Goal: Communication & Community: Connect with others

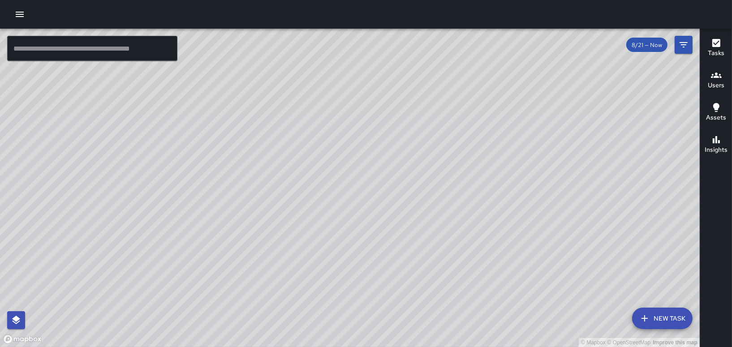
click at [16, 12] on icon "button" at bounding box center [20, 14] width 8 height 5
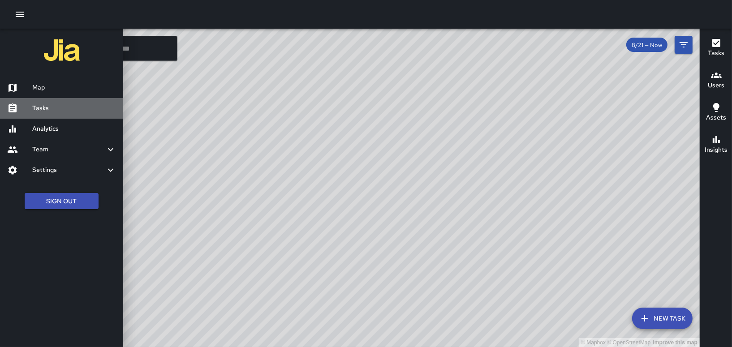
click at [36, 104] on h6 "Tasks" at bounding box center [74, 108] width 84 height 10
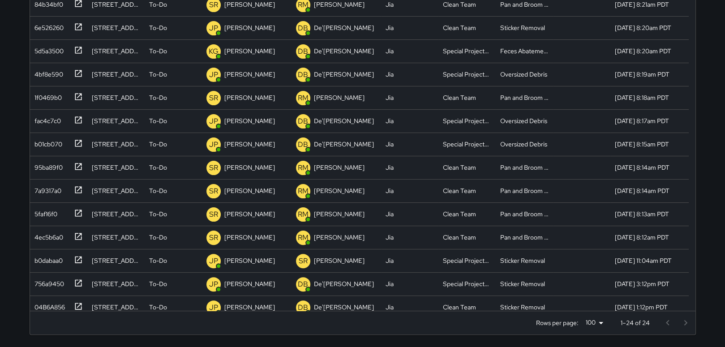
scroll to position [205, 0]
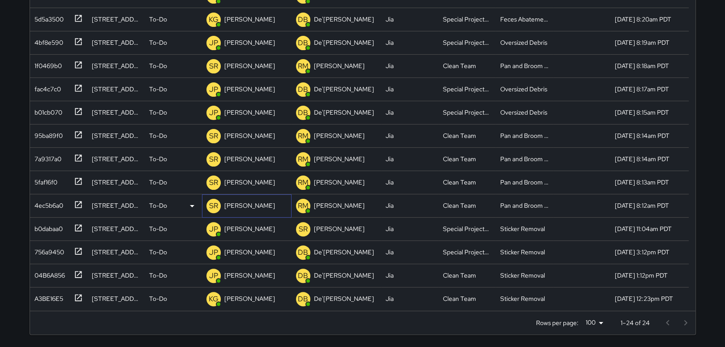
click at [232, 204] on p "[PERSON_NAME]" at bounding box center [249, 205] width 51 height 9
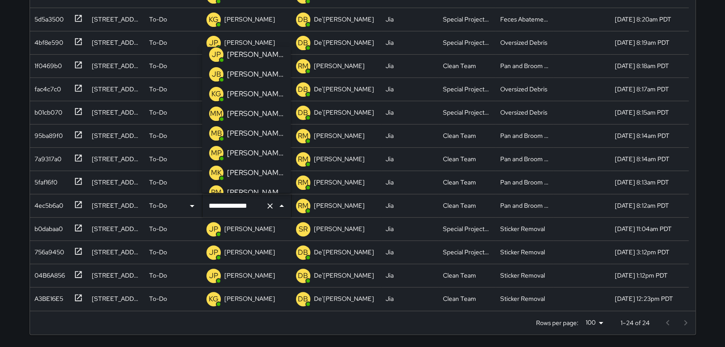
scroll to position [280, 0]
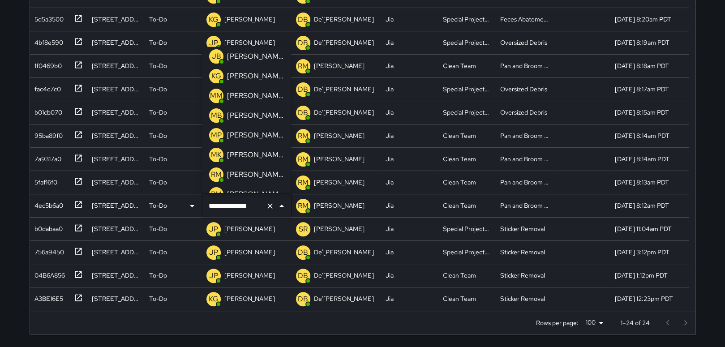
click at [240, 155] on p "[PERSON_NAME]" at bounding box center [255, 155] width 56 height 11
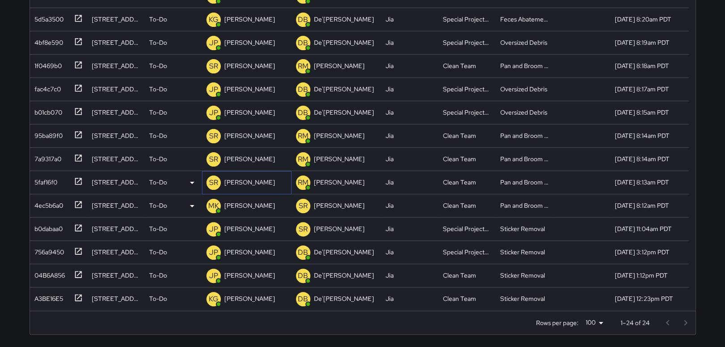
click at [239, 182] on p "[PERSON_NAME]" at bounding box center [249, 182] width 51 height 9
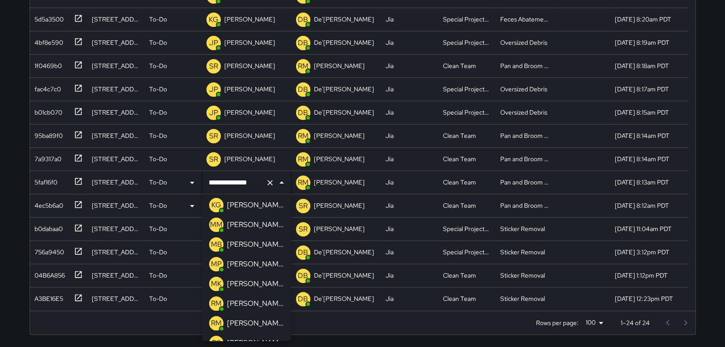
scroll to position [305, 0]
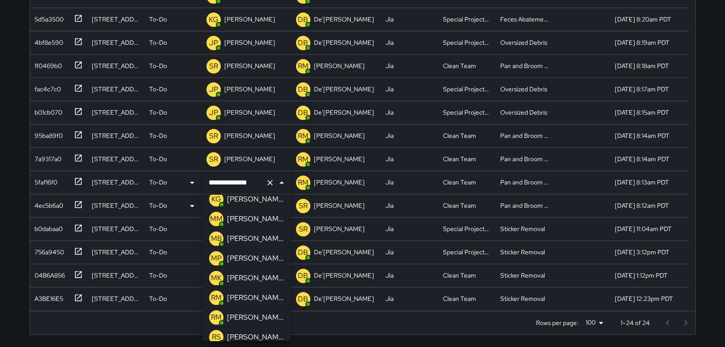
click at [243, 278] on p "[PERSON_NAME]" at bounding box center [255, 278] width 56 height 11
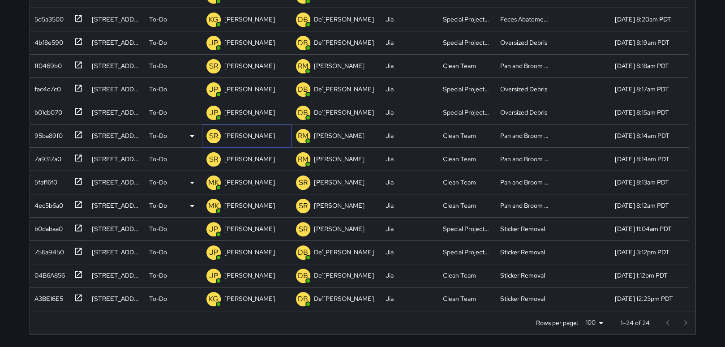
click at [249, 133] on p "[PERSON_NAME]" at bounding box center [249, 135] width 51 height 9
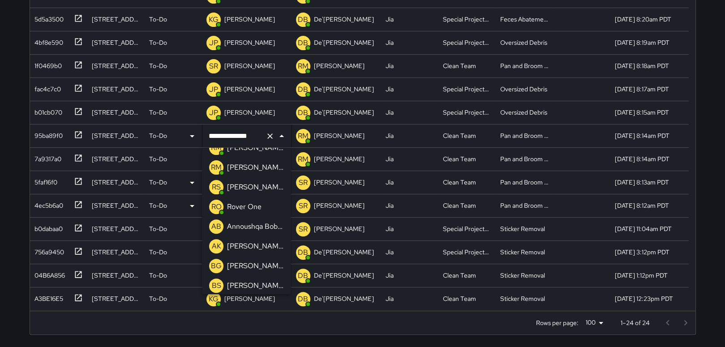
scroll to position [405, 0]
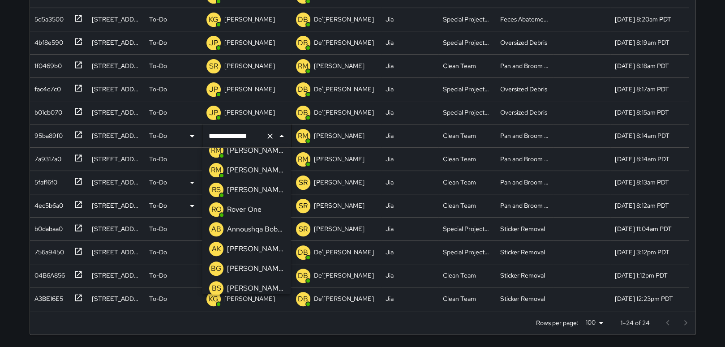
click at [284, 153] on li "[PERSON_NAME]" at bounding box center [246, 151] width 89 height 20
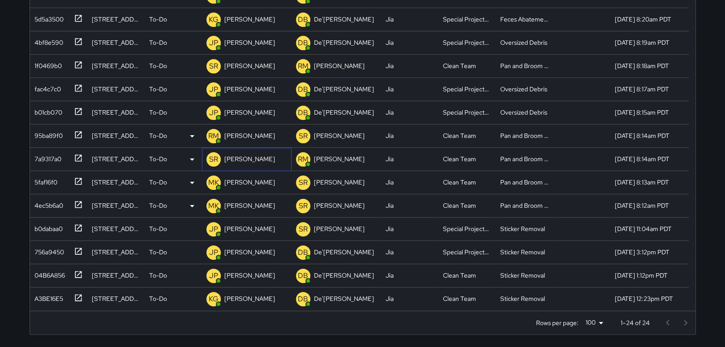
click at [241, 155] on p "[PERSON_NAME]" at bounding box center [249, 159] width 51 height 9
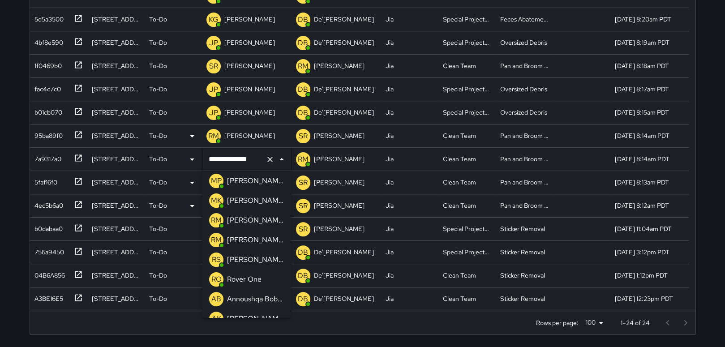
scroll to position [355, 0]
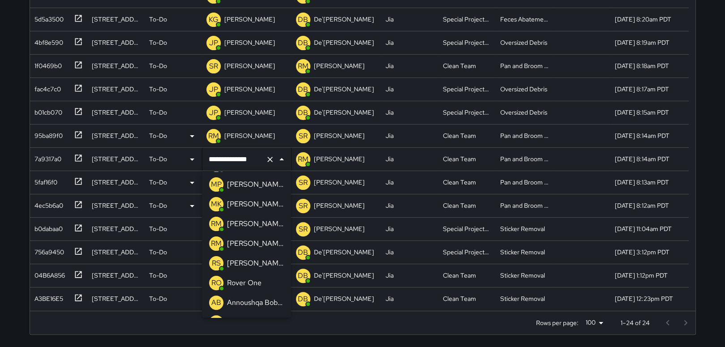
click at [256, 201] on div "[PERSON_NAME]" at bounding box center [255, 204] width 60 height 14
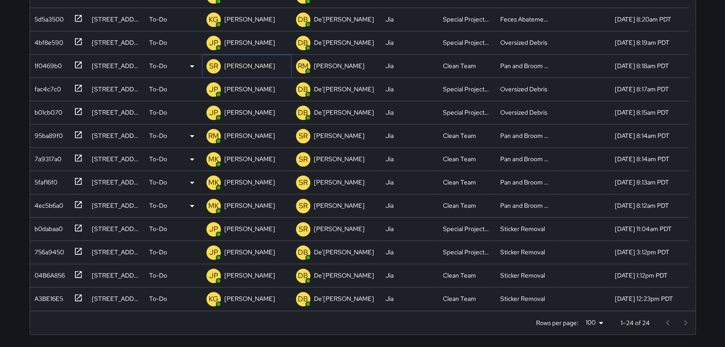
click at [233, 64] on p "[PERSON_NAME]" at bounding box center [249, 65] width 51 height 9
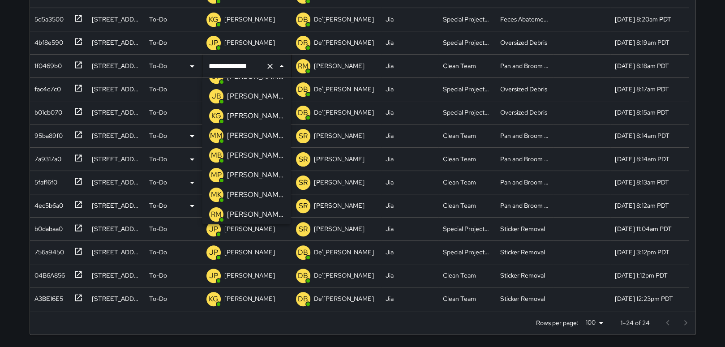
scroll to position [274, 0]
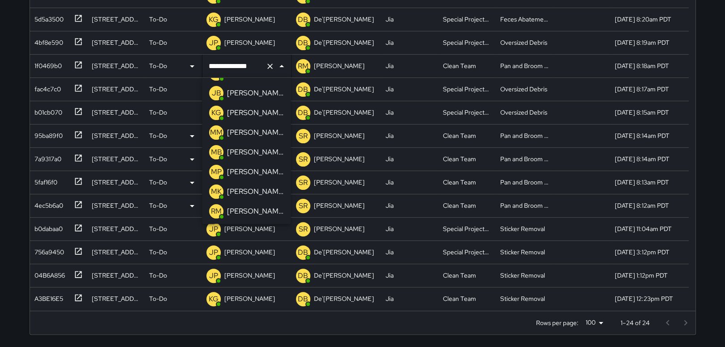
click at [245, 192] on p "[PERSON_NAME]" at bounding box center [255, 191] width 56 height 11
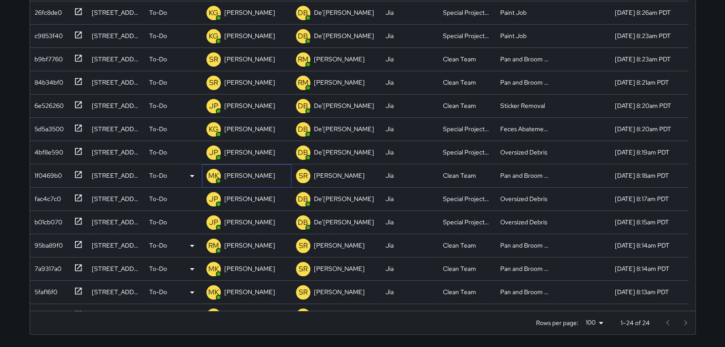
scroll to position [86, 0]
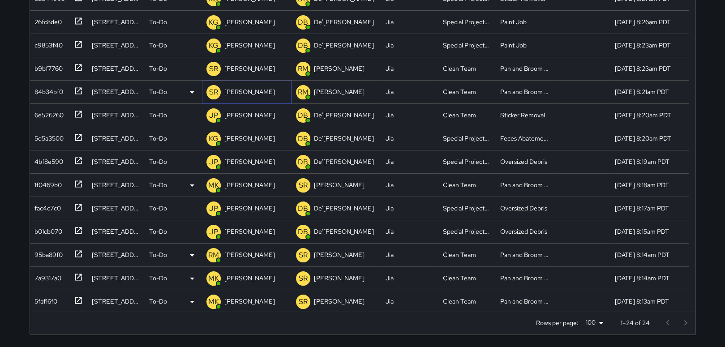
click at [245, 92] on p "[PERSON_NAME]" at bounding box center [249, 91] width 51 height 9
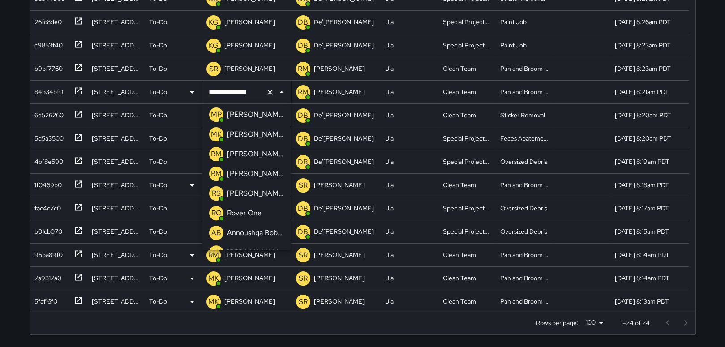
scroll to position [355, 0]
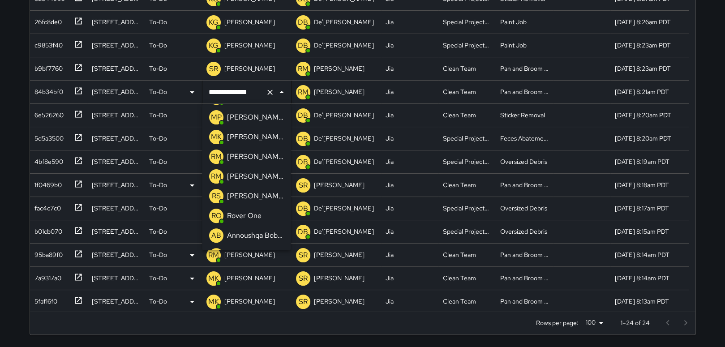
click at [258, 136] on li "MK [PERSON_NAME]" at bounding box center [246, 137] width 89 height 20
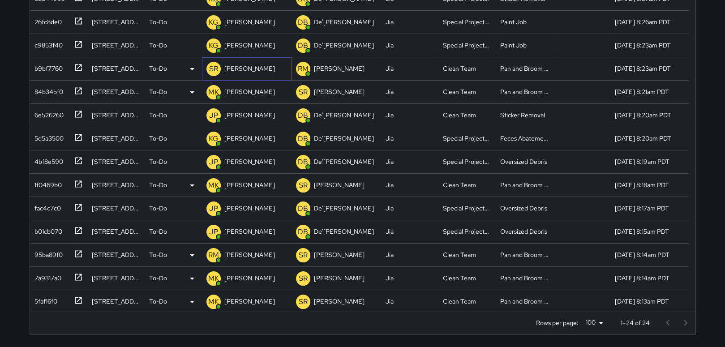
click at [245, 69] on p "[PERSON_NAME]" at bounding box center [249, 68] width 51 height 9
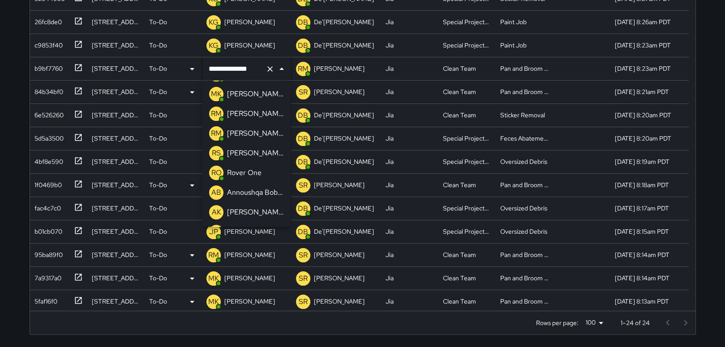
scroll to position [366, 0]
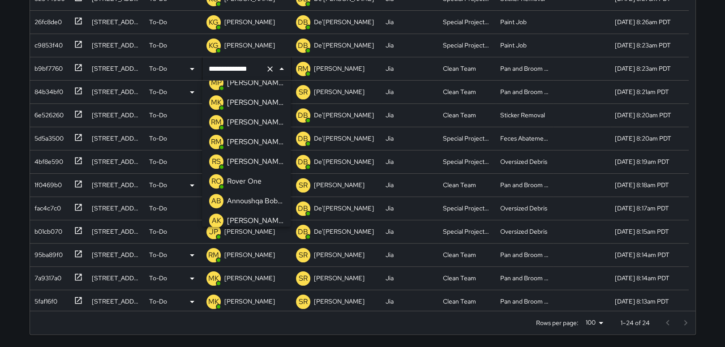
click at [257, 105] on div "[PERSON_NAME]" at bounding box center [255, 102] width 60 height 14
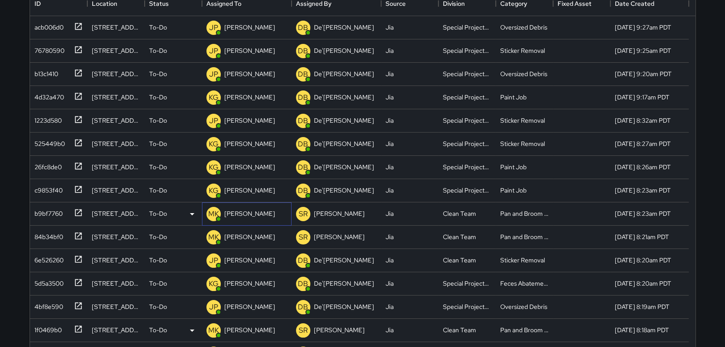
scroll to position [134, 0]
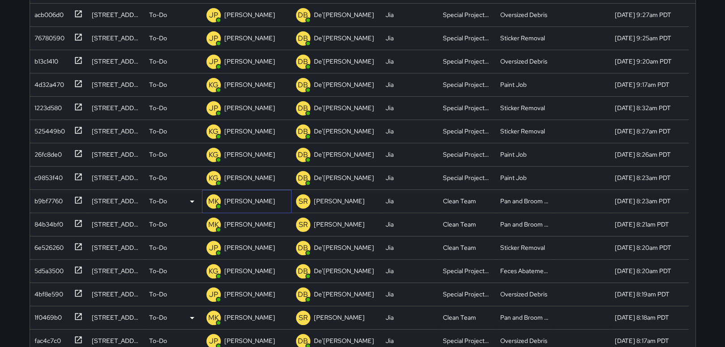
click at [251, 199] on div "MK [PERSON_NAME]" at bounding box center [247, 201] width 90 height 23
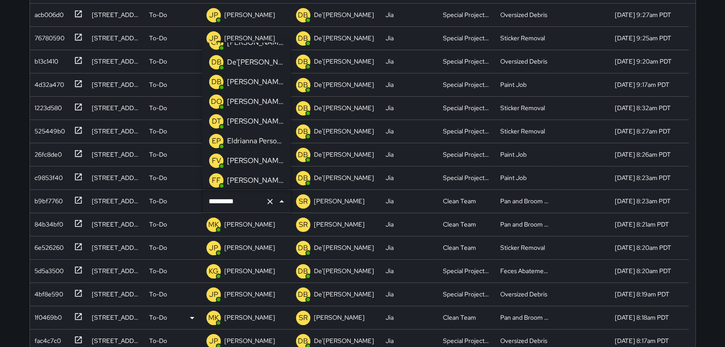
scroll to position [0, 0]
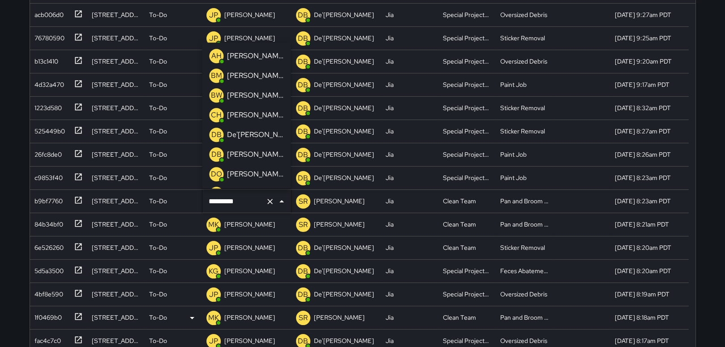
click at [254, 154] on p "[PERSON_NAME]" at bounding box center [255, 154] width 56 height 11
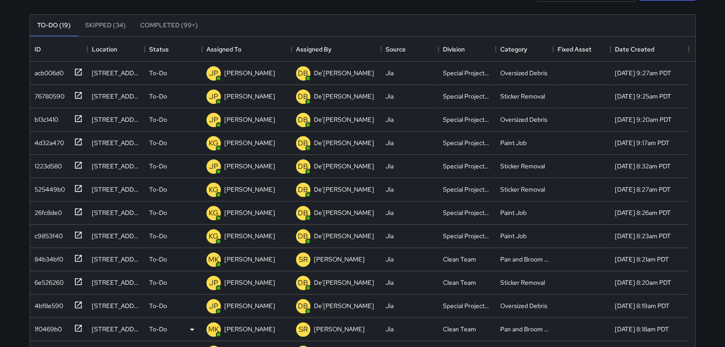
scroll to position [80, 0]
